Goal: Check status

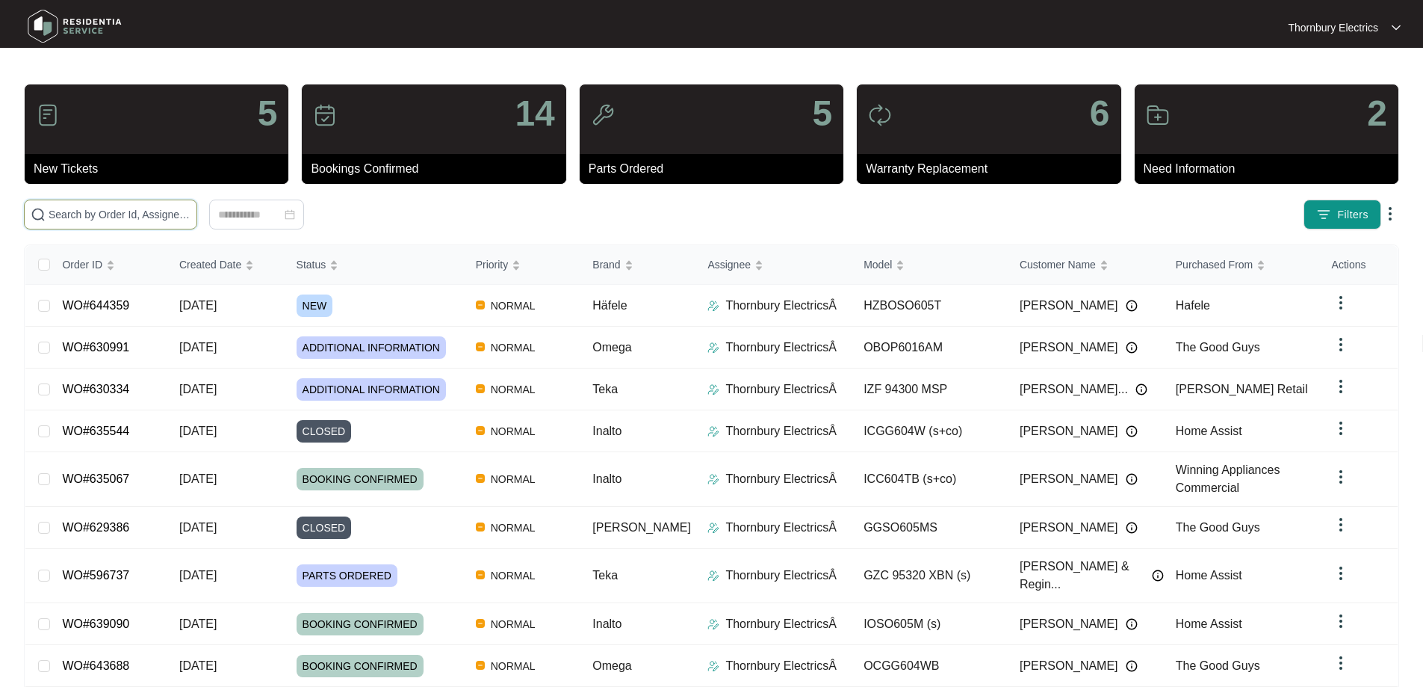
click at [147, 206] on input "text" at bounding box center [120, 214] width 142 height 16
type input "628343"
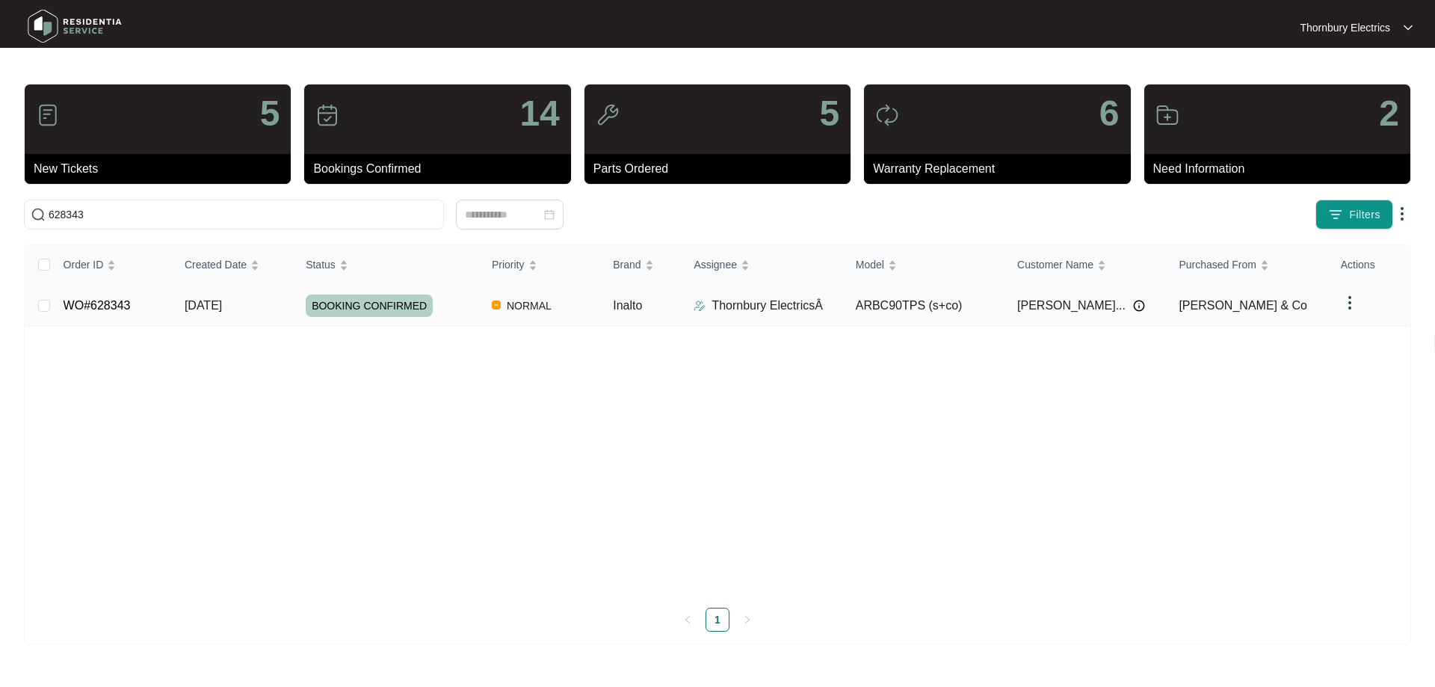
click at [593, 308] on td "NORMAL" at bounding box center [540, 306] width 121 height 42
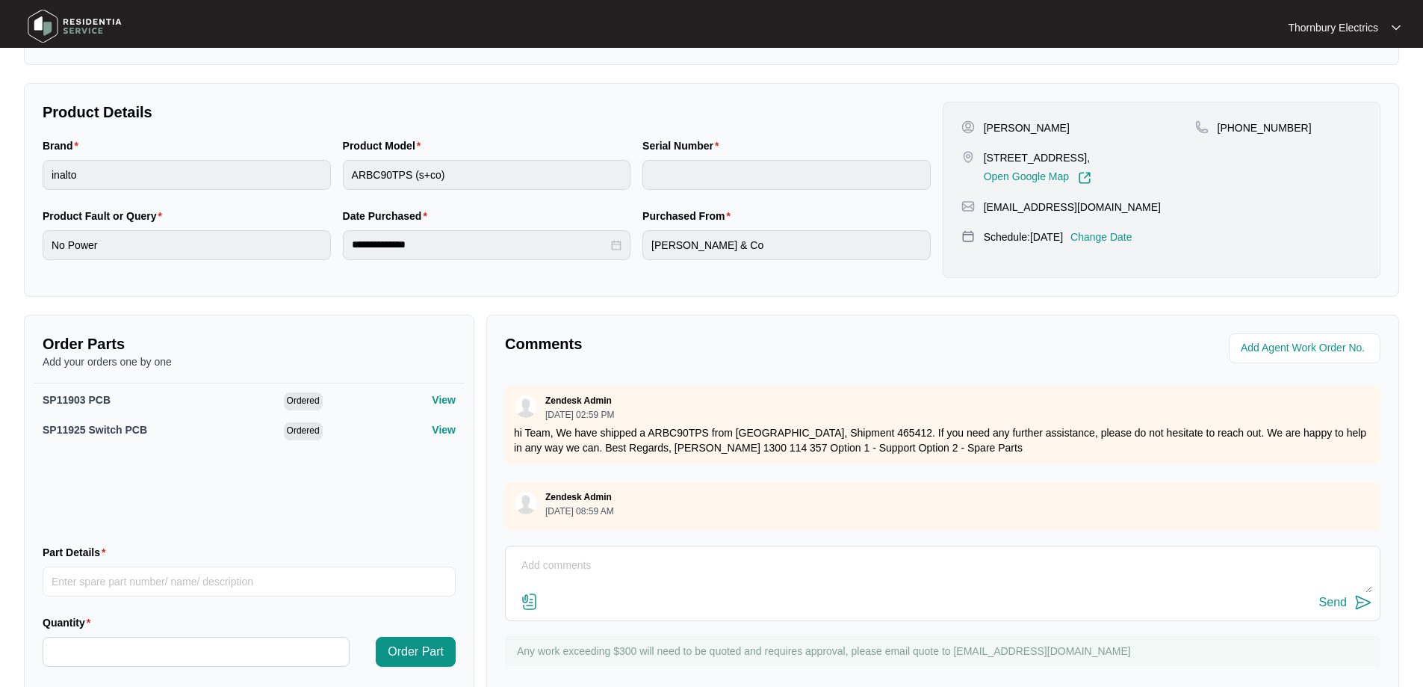
scroll to position [308, 0]
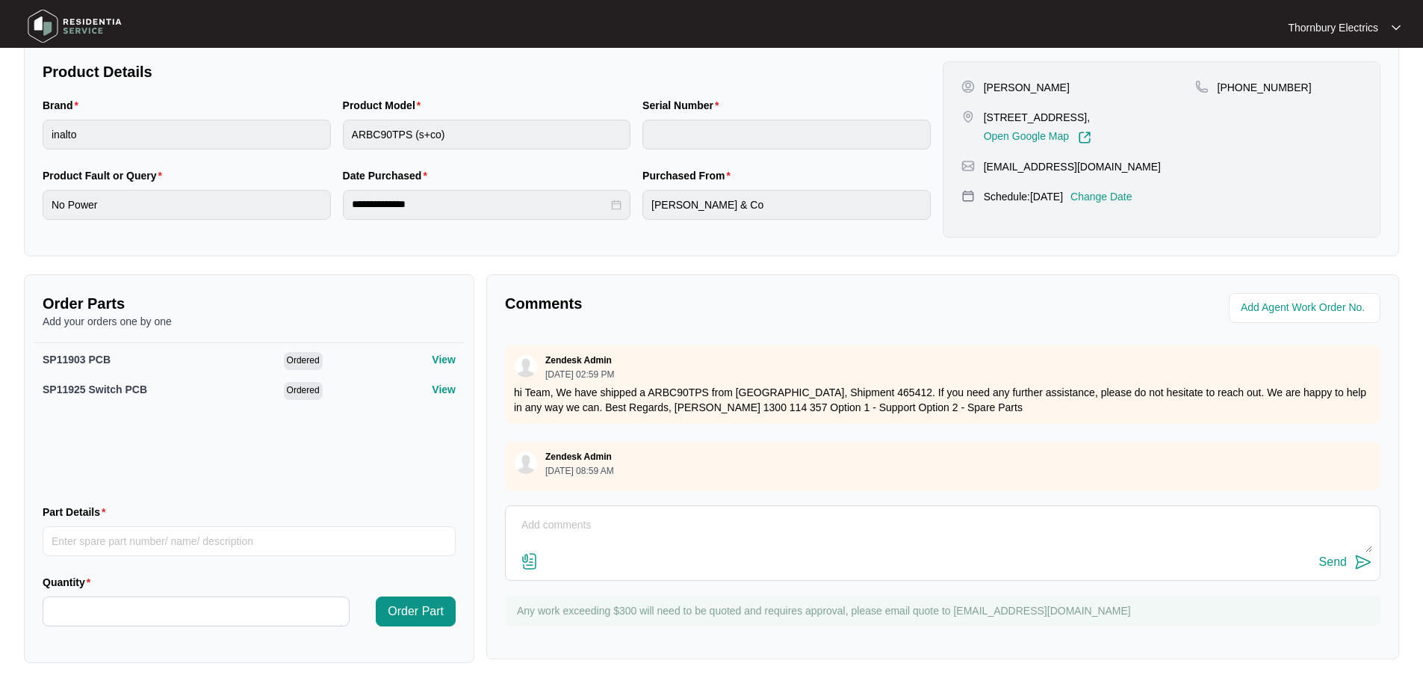
click at [557, 522] on textarea at bounding box center [942, 532] width 859 height 39
paste textarea "Changed over inalto rangehood. New rangehood is responsive and operating correc…"
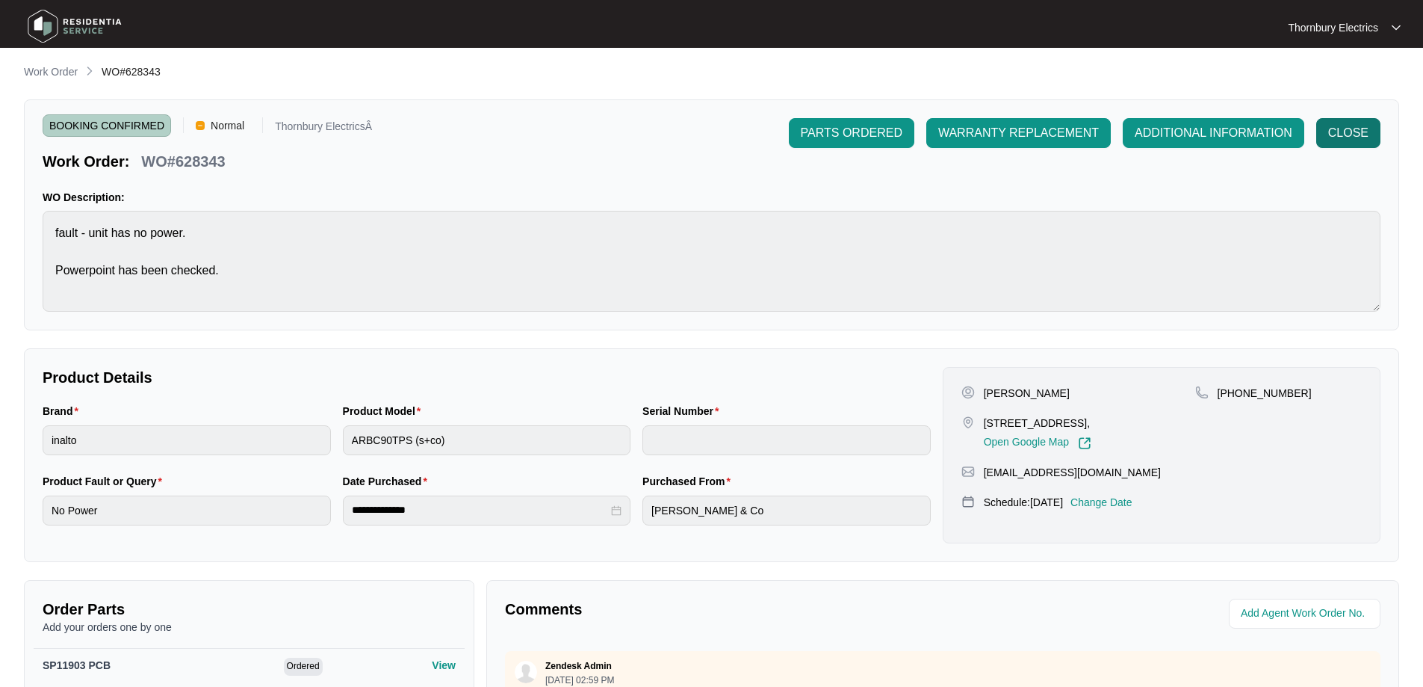
scroll to position [0, 0]
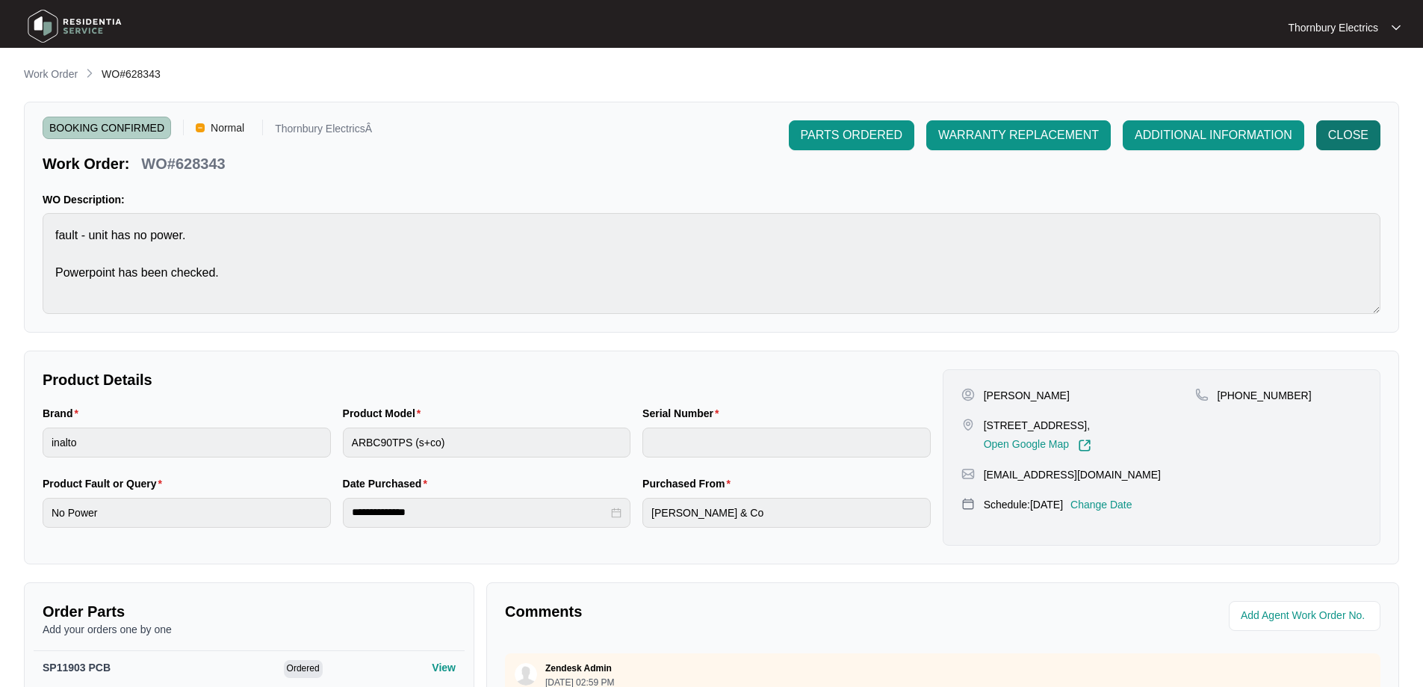
type textarea "[DATE] Changed over inalto rangehood. New rangehood is responsive and operating…"
click at [1355, 135] on span "CLOSE" at bounding box center [1349, 135] width 40 height 18
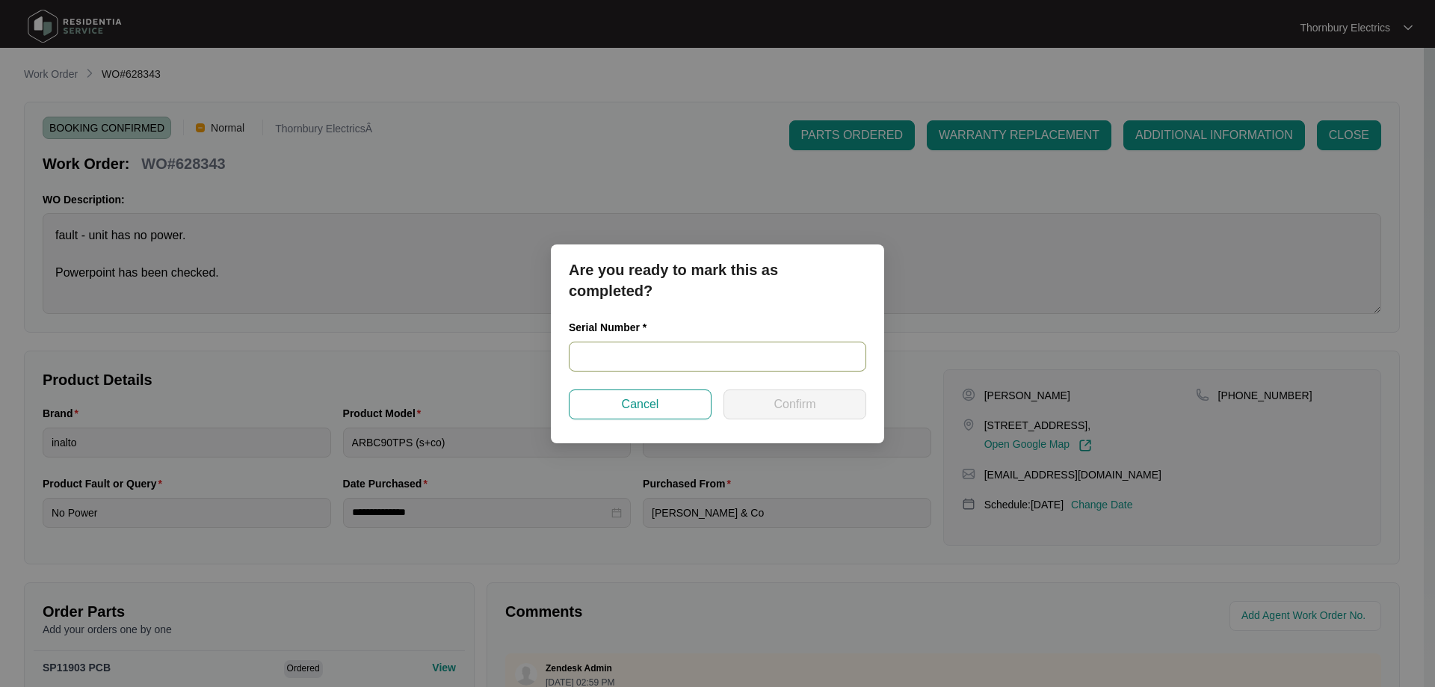
click at [667, 353] on input "text" at bounding box center [717, 356] width 297 height 30
paste input "RR0721000026"
type input "RR0721000026"
click at [802, 403] on span "Confirm" at bounding box center [794, 404] width 42 height 18
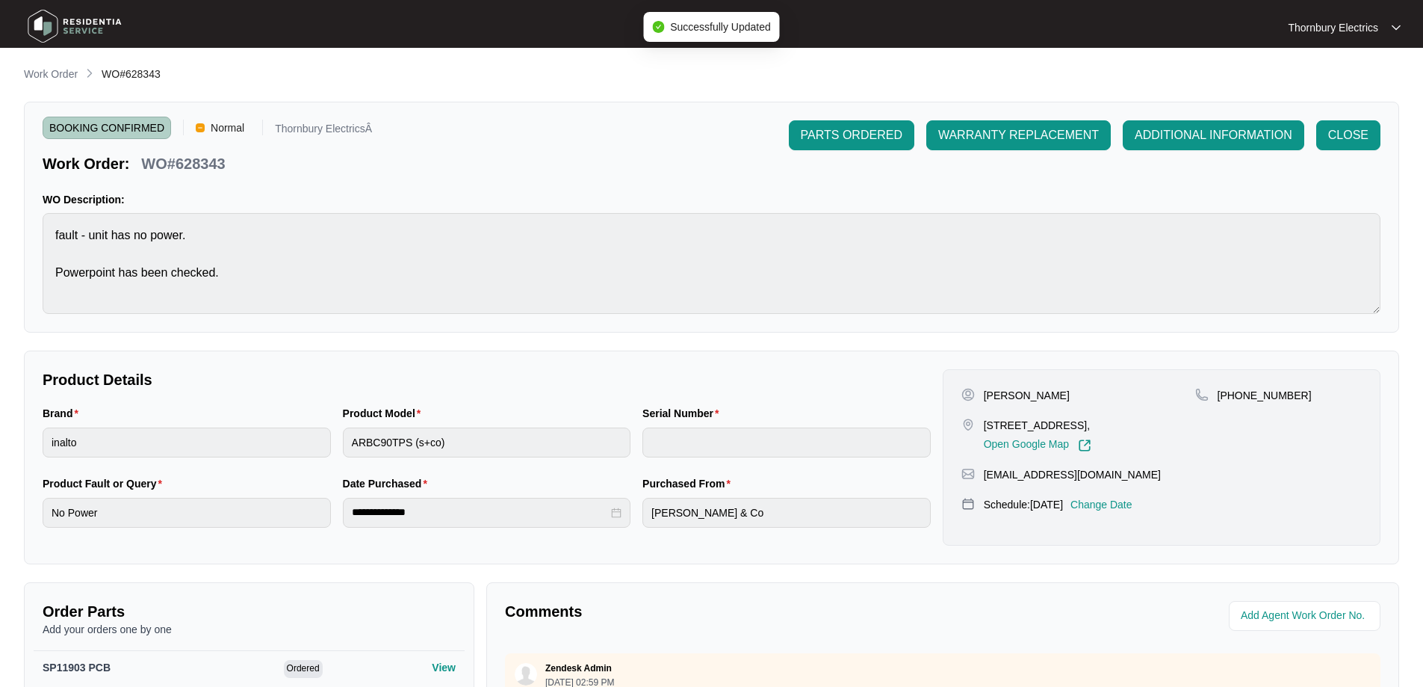
type input "RR0721000026"
